Goal: Task Accomplishment & Management: Manage account settings

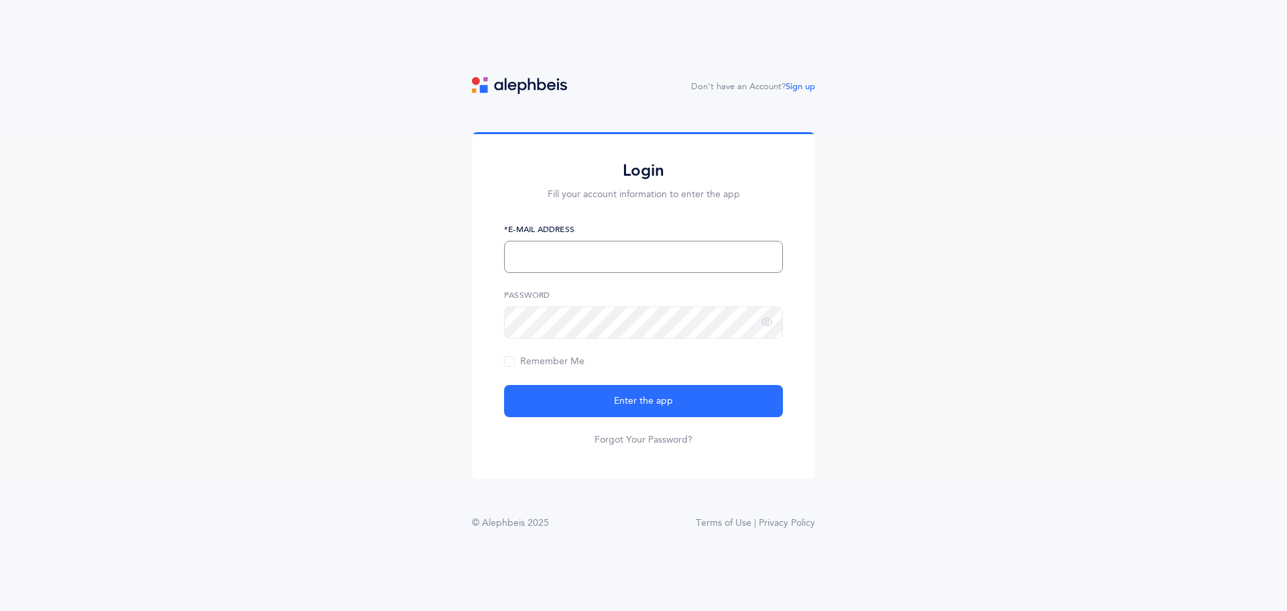
click at [611, 254] on input "text" at bounding box center [643, 257] width 279 height 32
click at [504, 385] on button "Enter the app" at bounding box center [643, 401] width 279 height 32
click at [384, 300] on div "Login Fill your account information to enter the app nechamawil@gmail.com *E-Ma…" at bounding box center [643, 308] width 1287 height 352
click at [504, 385] on button "Enter the app" at bounding box center [643, 401] width 279 height 32
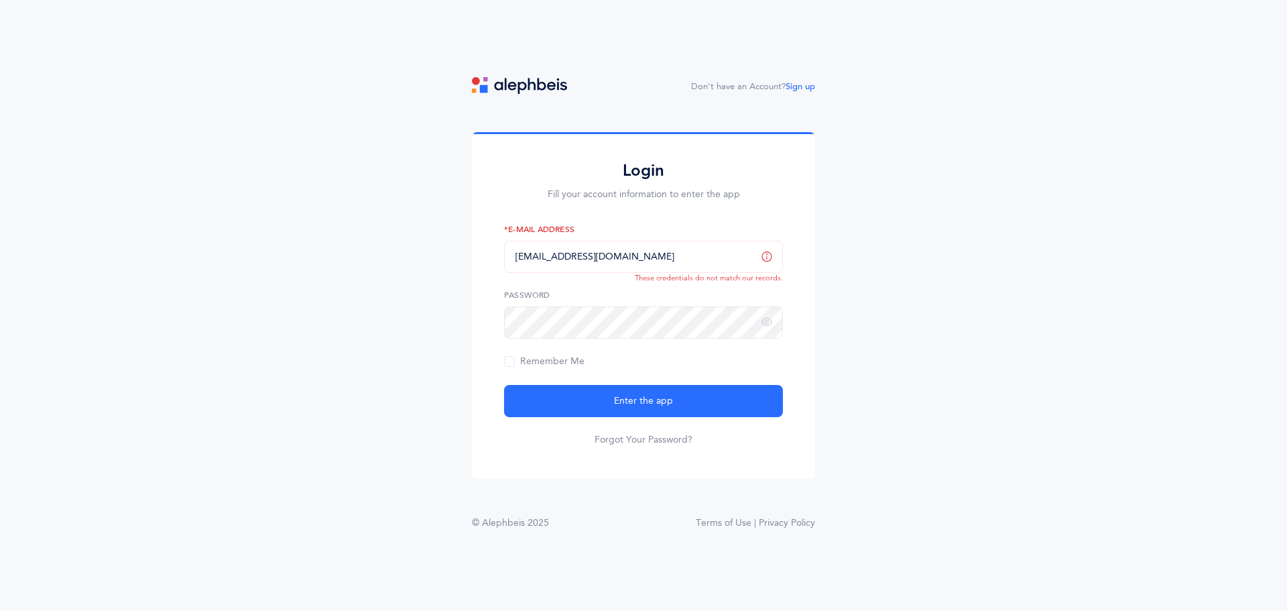
drag, startPoint x: 554, startPoint y: 225, endPoint x: 610, endPoint y: 237, distance: 56.8
click at [566, 225] on label "*E-Mail Address" at bounding box center [643, 229] width 279 height 12
click at [642, 252] on input "nechamawil@gmail.com" at bounding box center [643, 257] width 279 height 32
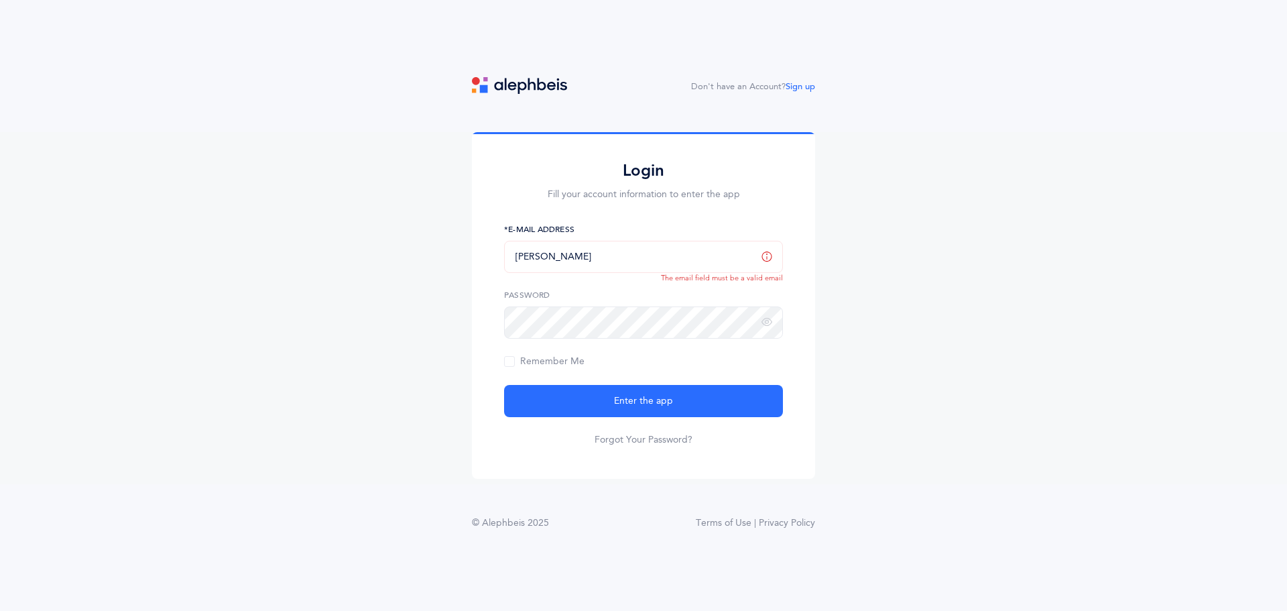
type input "[PERSON_NAME][EMAIL_ADDRESS][DOMAIN_NAME]"
click at [412, 318] on div "Login Fill your account information to enter the app nechama@jewishtricities.co…" at bounding box center [643, 308] width 1287 height 352
click at [504, 385] on button "Enter the app" at bounding box center [643, 401] width 279 height 32
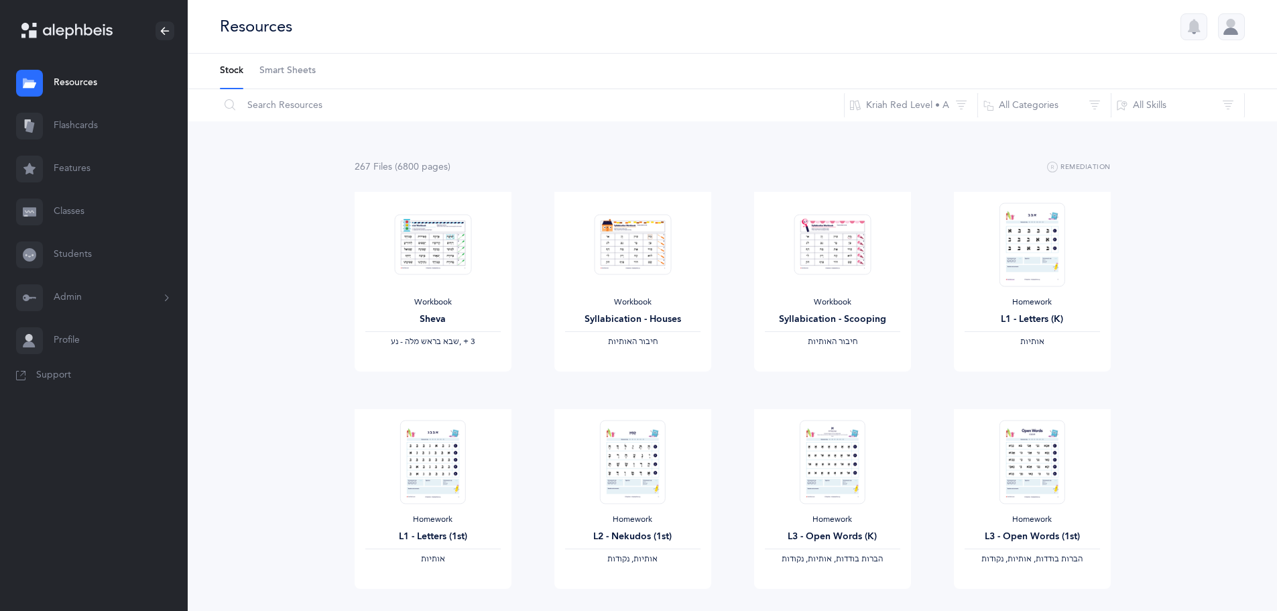
click at [67, 297] on button "Admin" at bounding box center [94, 297] width 188 height 43
click at [68, 326] on link "Staff" at bounding box center [121, 333] width 134 height 29
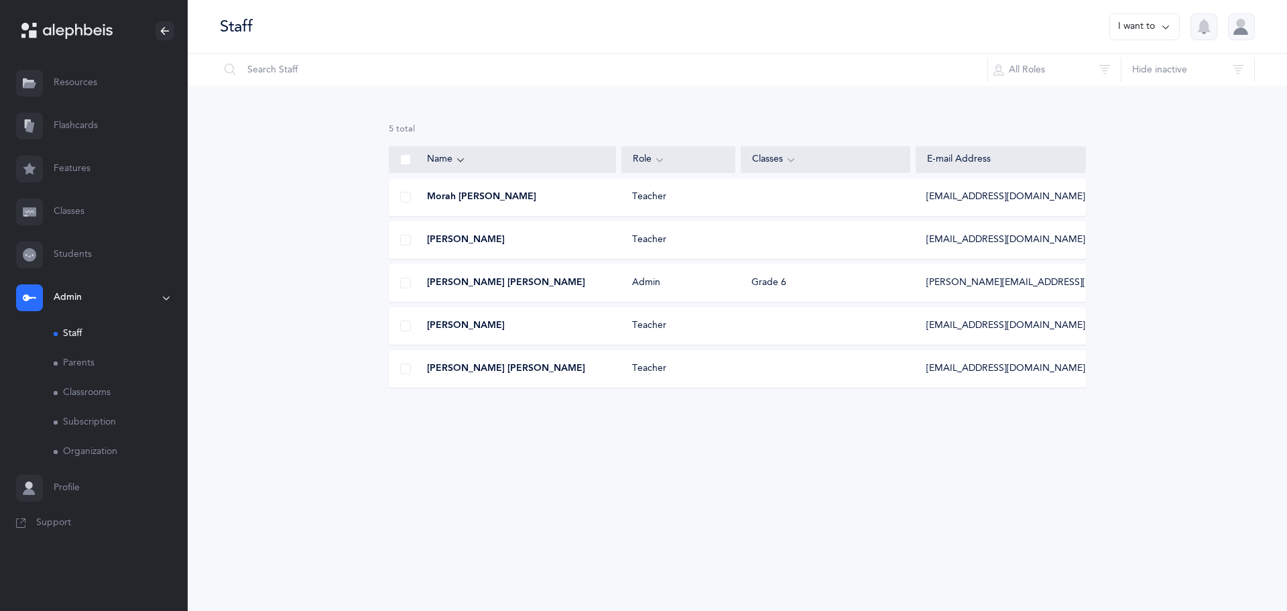
select select
click at [1116, 36] on button "I want to" at bounding box center [1145, 26] width 70 height 27
click at [1117, 70] on button "Add staff member" at bounding box center [1118, 69] width 99 height 24
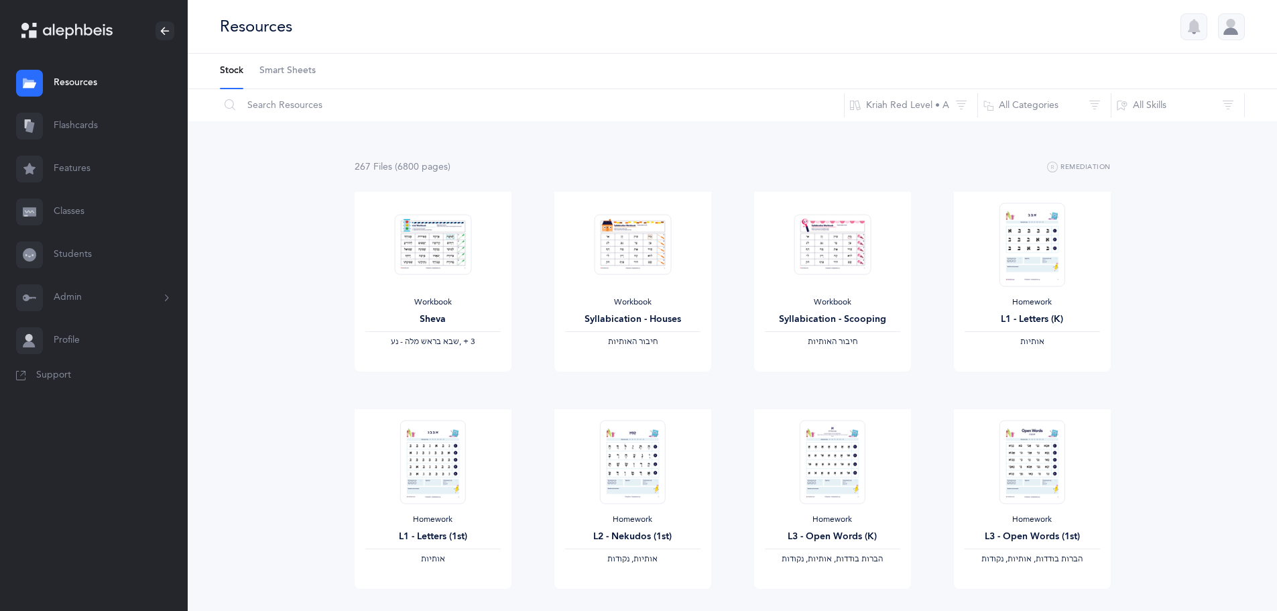
click at [84, 279] on button "Admin" at bounding box center [94, 297] width 188 height 43
click at [76, 330] on link "Staff" at bounding box center [121, 333] width 134 height 29
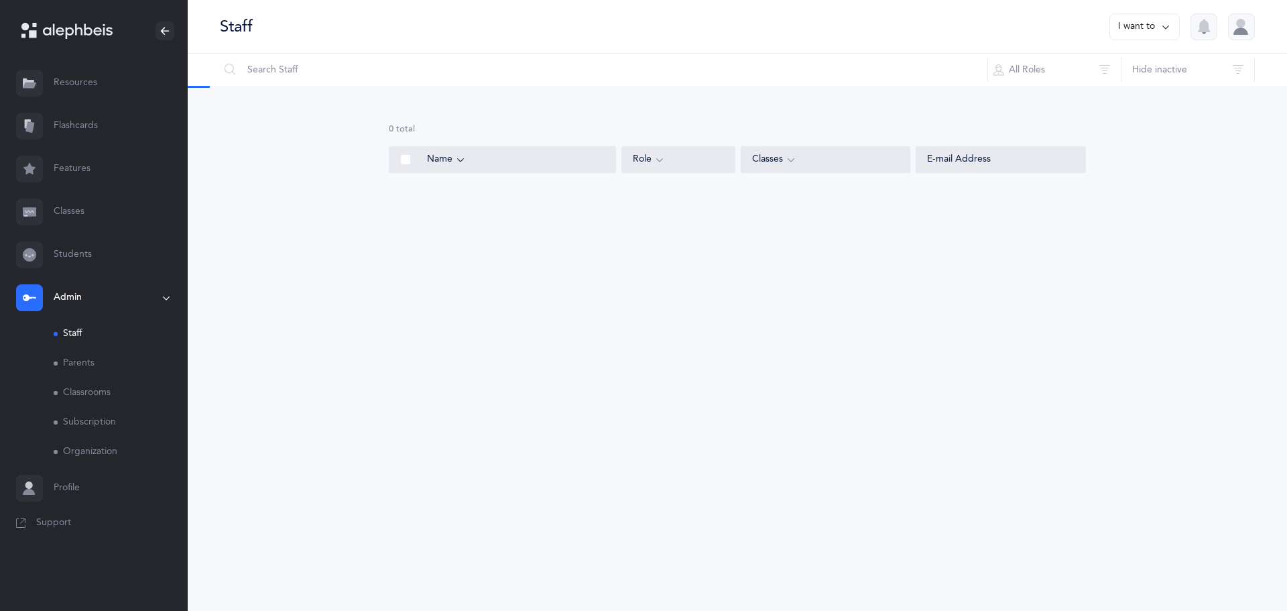
click at [1157, 38] on button "I want to" at bounding box center [1145, 26] width 70 height 27
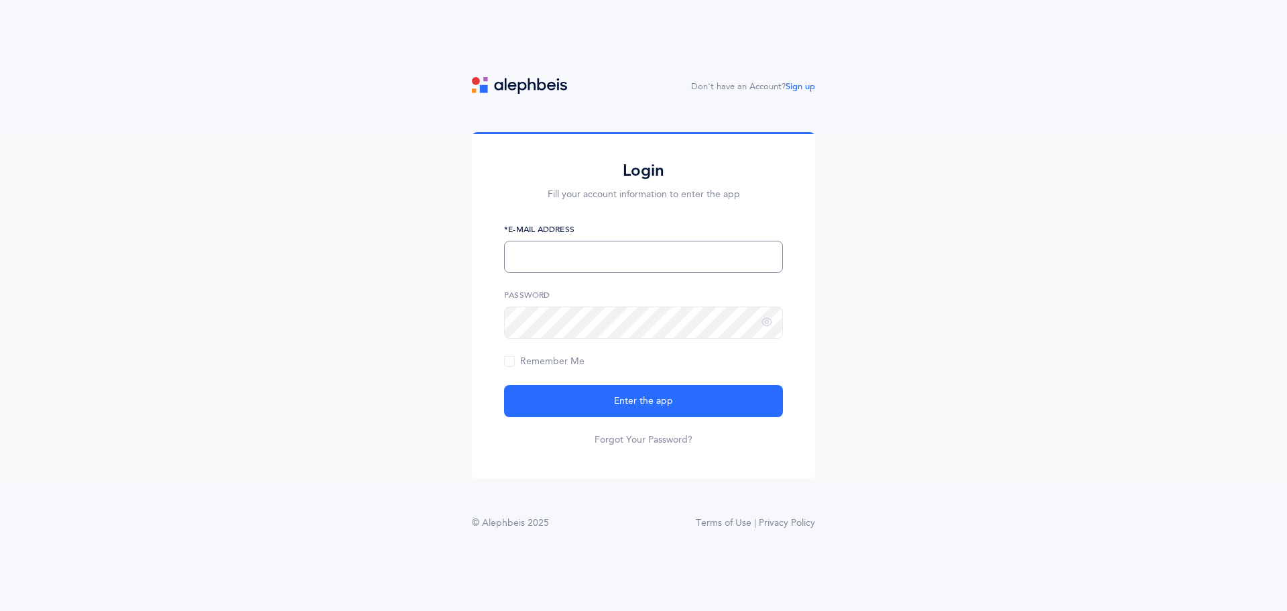
click at [605, 268] on input "text" at bounding box center [643, 257] width 279 height 32
type input "[PERSON_NAME][EMAIL_ADDRESS][DOMAIN_NAME]"
click at [504, 385] on button "Enter the app" at bounding box center [643, 401] width 279 height 32
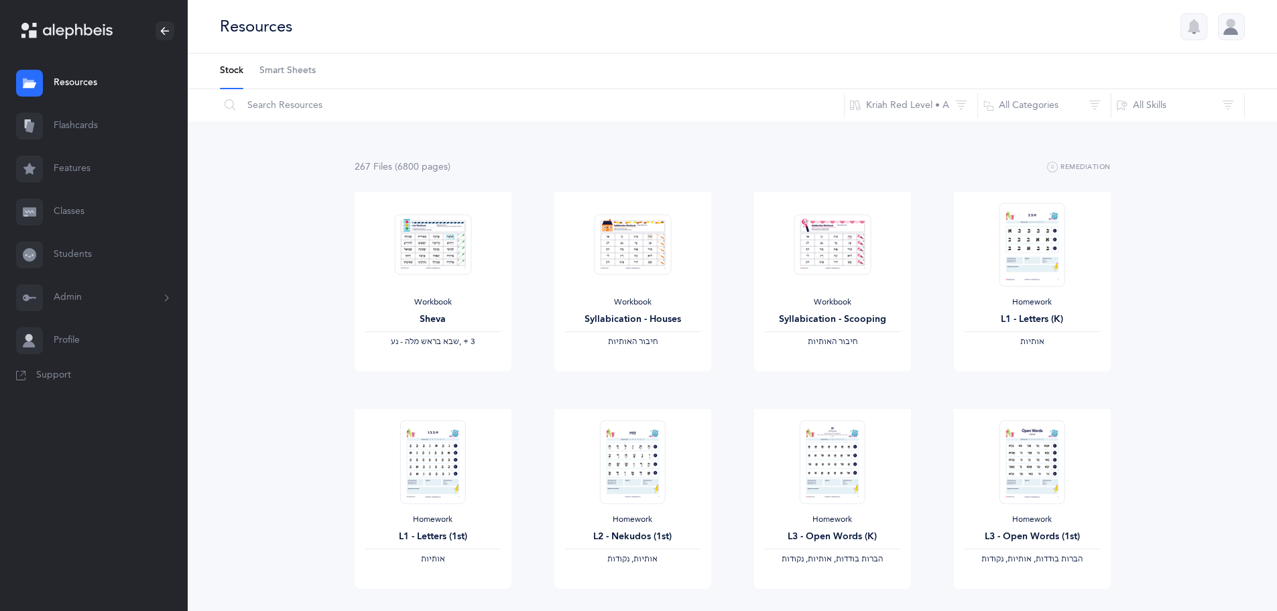
click at [60, 294] on button "Admin" at bounding box center [94, 297] width 188 height 43
click at [101, 332] on link "Staff" at bounding box center [121, 333] width 134 height 29
click at [91, 310] on button "Admin" at bounding box center [94, 297] width 188 height 43
click at [86, 325] on link "Staff" at bounding box center [121, 333] width 134 height 29
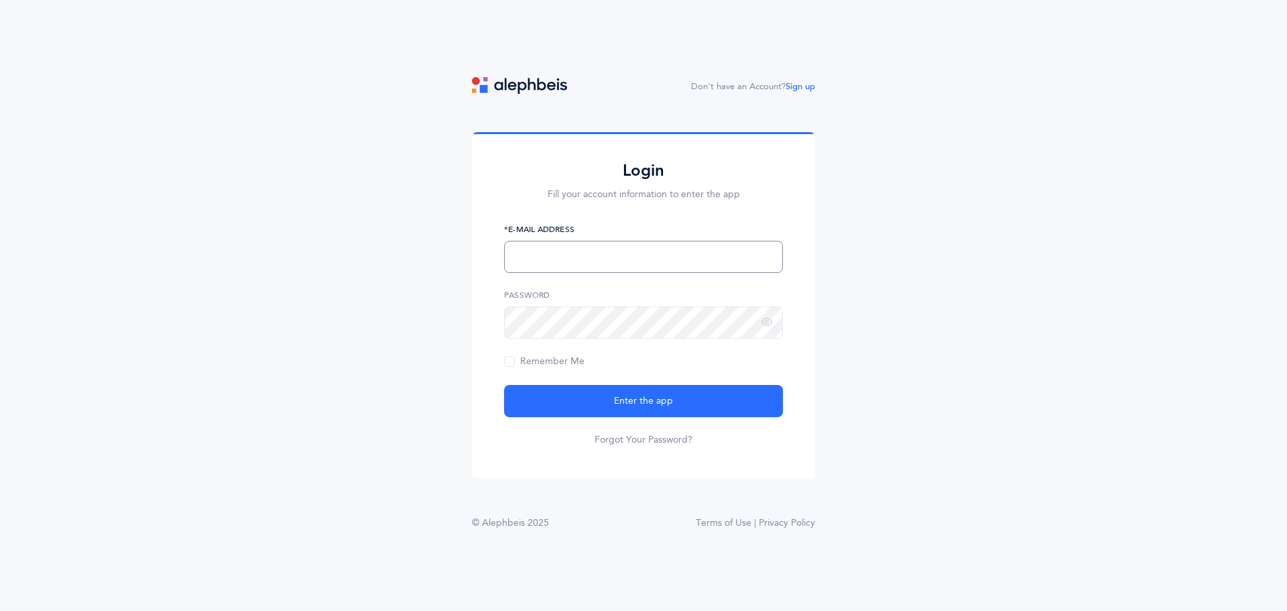
click at [642, 268] on input "text" at bounding box center [643, 257] width 279 height 32
drag, startPoint x: 567, startPoint y: 255, endPoint x: 102, endPoint y: 235, distance: 465.7
click at [102, 235] on div "Login Fill your account information to enter the app Shlucha770 *E-Mail Address…" at bounding box center [643, 308] width 1287 height 352
type input "[PERSON_NAME][EMAIL_ADDRESS][DOMAIN_NAME]"
click at [504, 385] on button "Enter the app" at bounding box center [643, 401] width 279 height 32
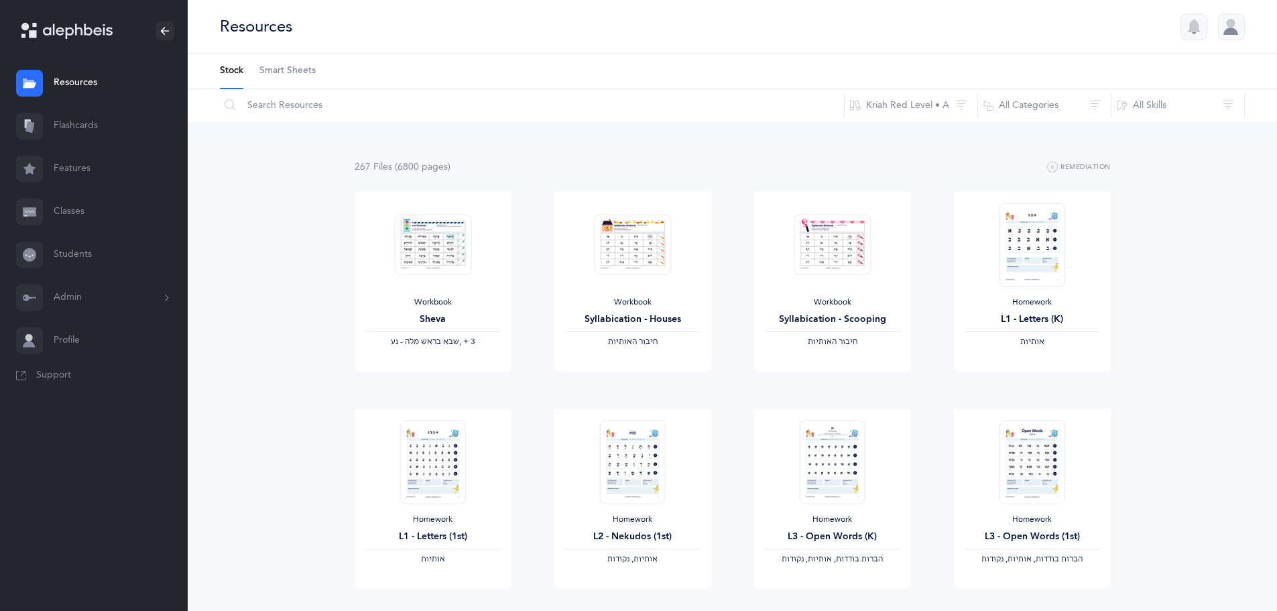
click at [71, 306] on button "Admin" at bounding box center [94, 297] width 188 height 43
click at [78, 342] on link "Staff" at bounding box center [121, 333] width 134 height 29
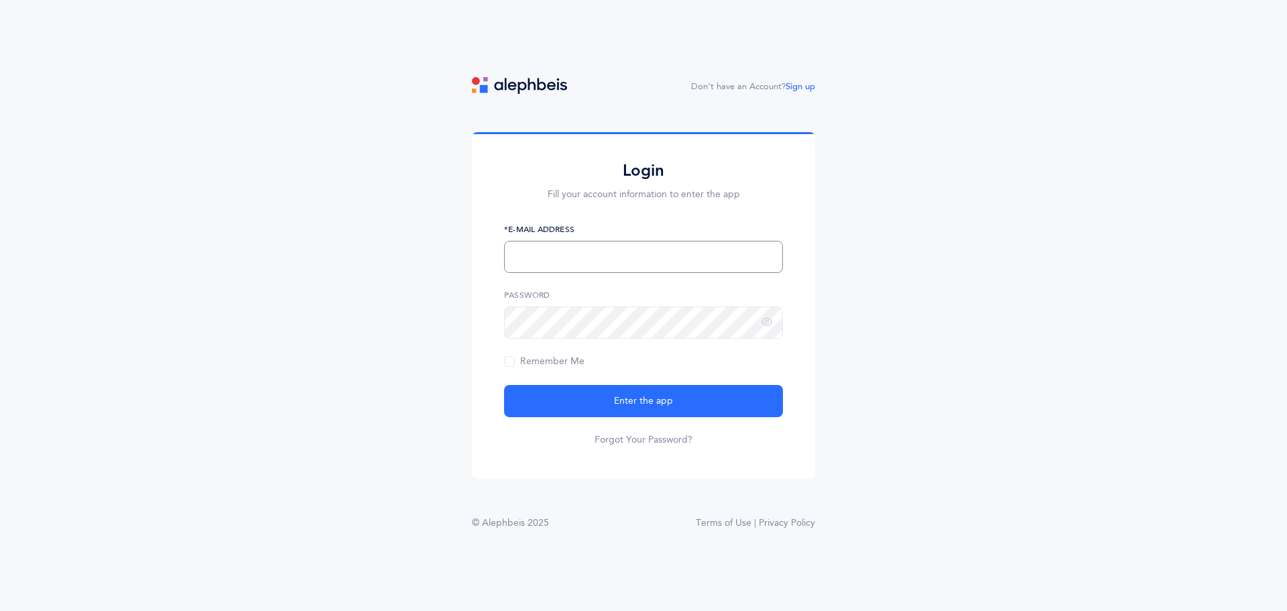
click at [574, 255] on input "text" at bounding box center [643, 257] width 279 height 32
click at [639, 260] on input "text" at bounding box center [643, 257] width 279 height 32
type input "[PERSON_NAME][EMAIL_ADDRESS][DOMAIN_NAME]"
click at [504, 385] on button "Enter the app" at bounding box center [643, 401] width 279 height 32
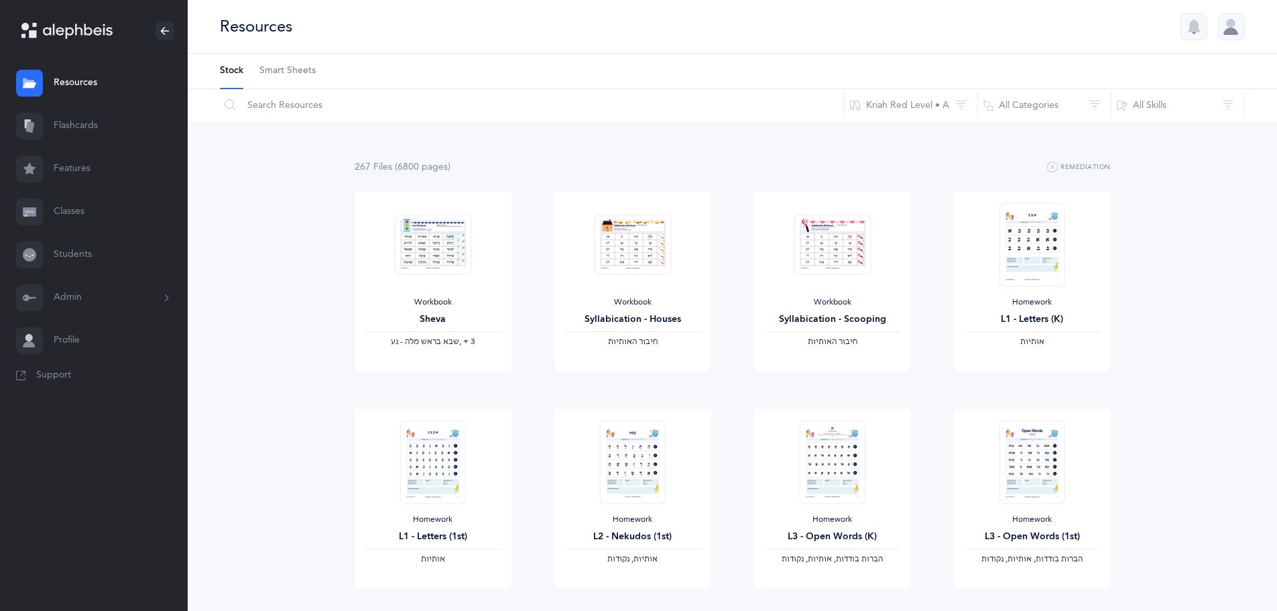
click at [69, 298] on button "Admin" at bounding box center [94, 297] width 188 height 43
click at [74, 339] on link "Staff" at bounding box center [121, 333] width 134 height 29
